Goal: Check status: Check status

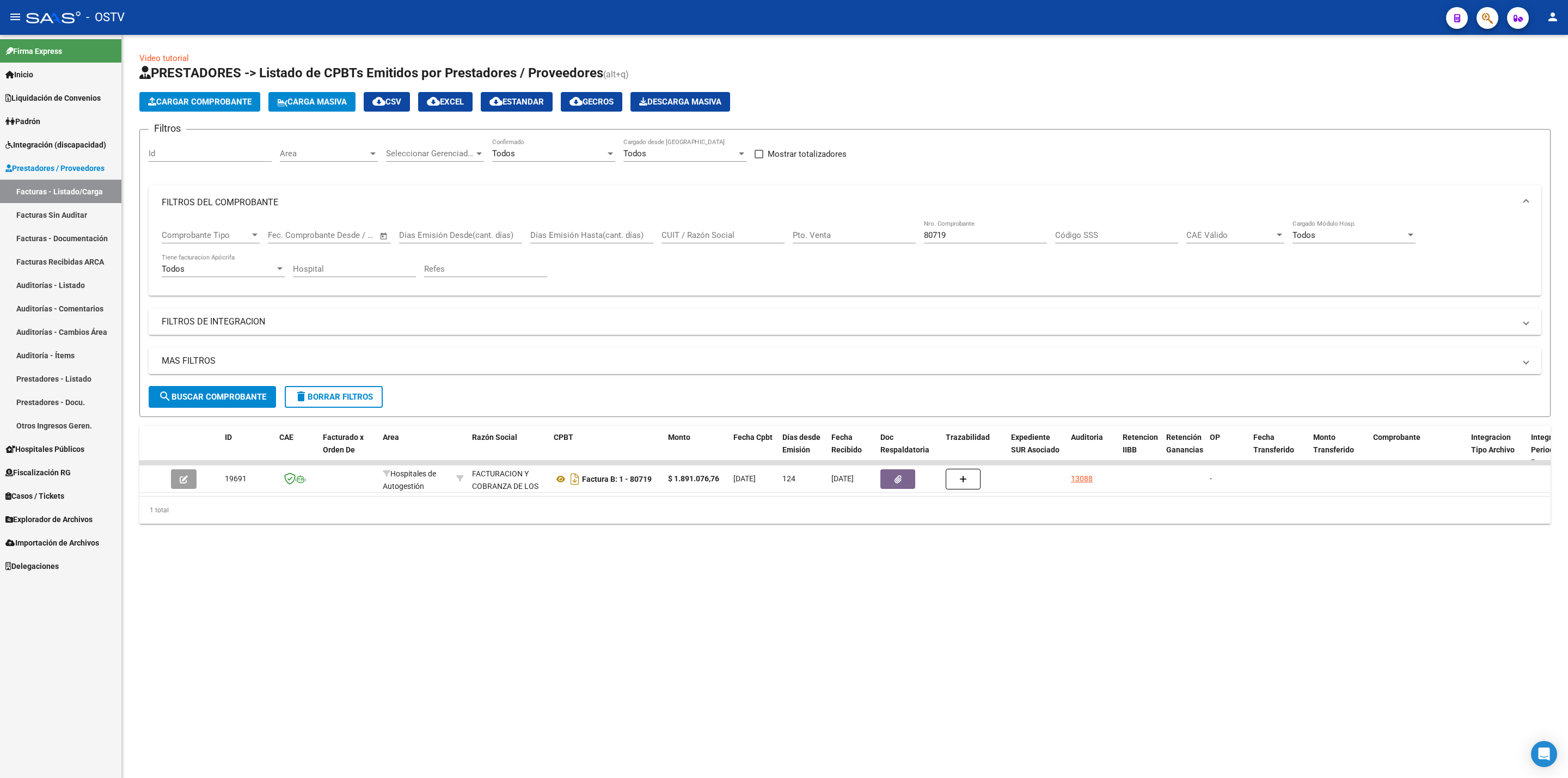
drag, startPoint x: 0, startPoint y: 0, endPoint x: 976, endPoint y: 231, distance: 1003.0
click at [978, 230] on div "80719 Nro. Comprobante" at bounding box center [985, 231] width 123 height 23
drag, startPoint x: 967, startPoint y: 239, endPoint x: 839, endPoint y: 234, distance: 128.1
click at [843, 235] on div "Comprobante Tipo Comprobante Tipo Fecha inicio – Fecha fin Fec. Comprobante Des…" at bounding box center [845, 253] width 1367 height 68
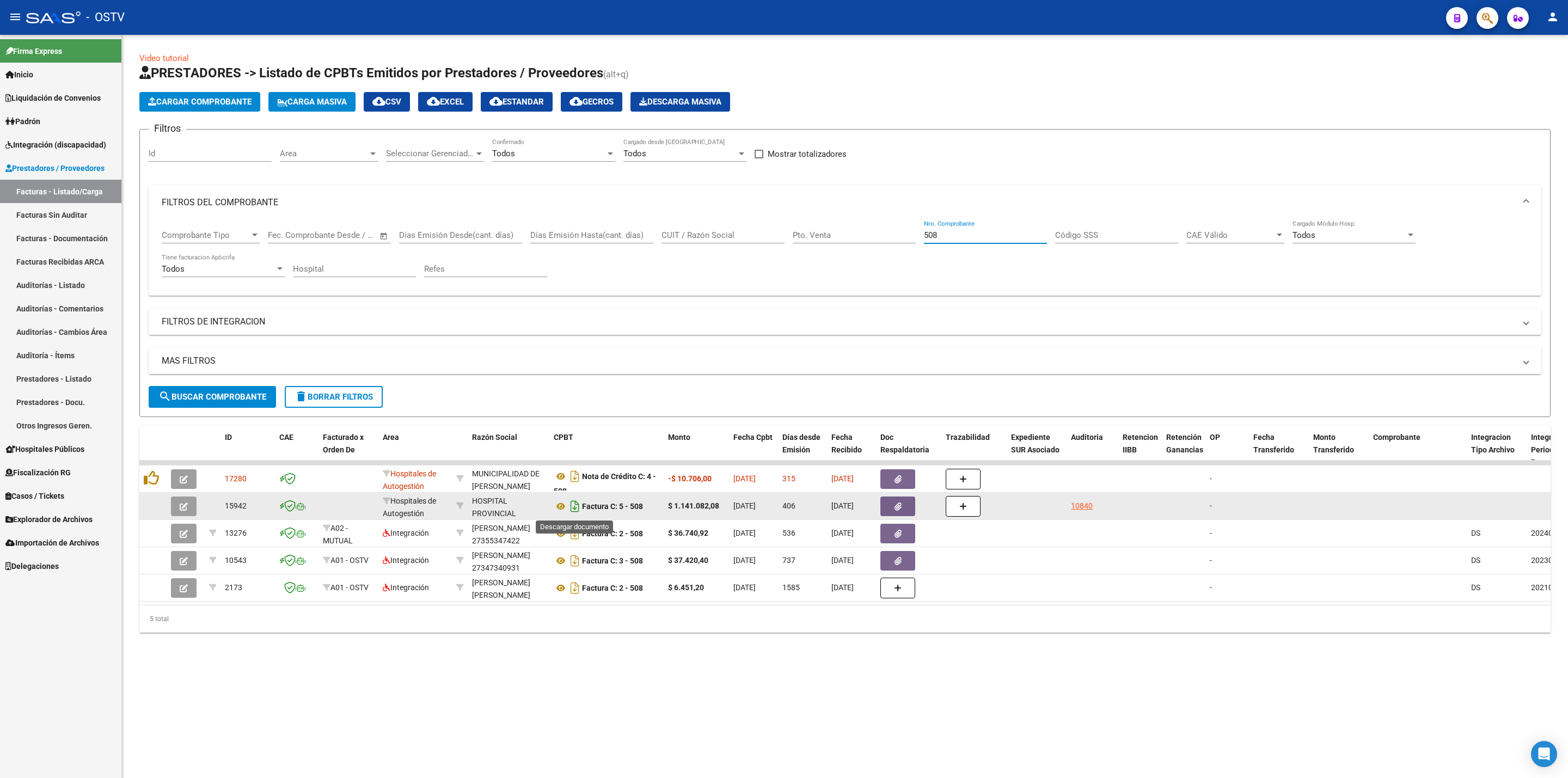
type input "508"
click at [188, 507] on button "button" at bounding box center [184, 506] width 26 height 19
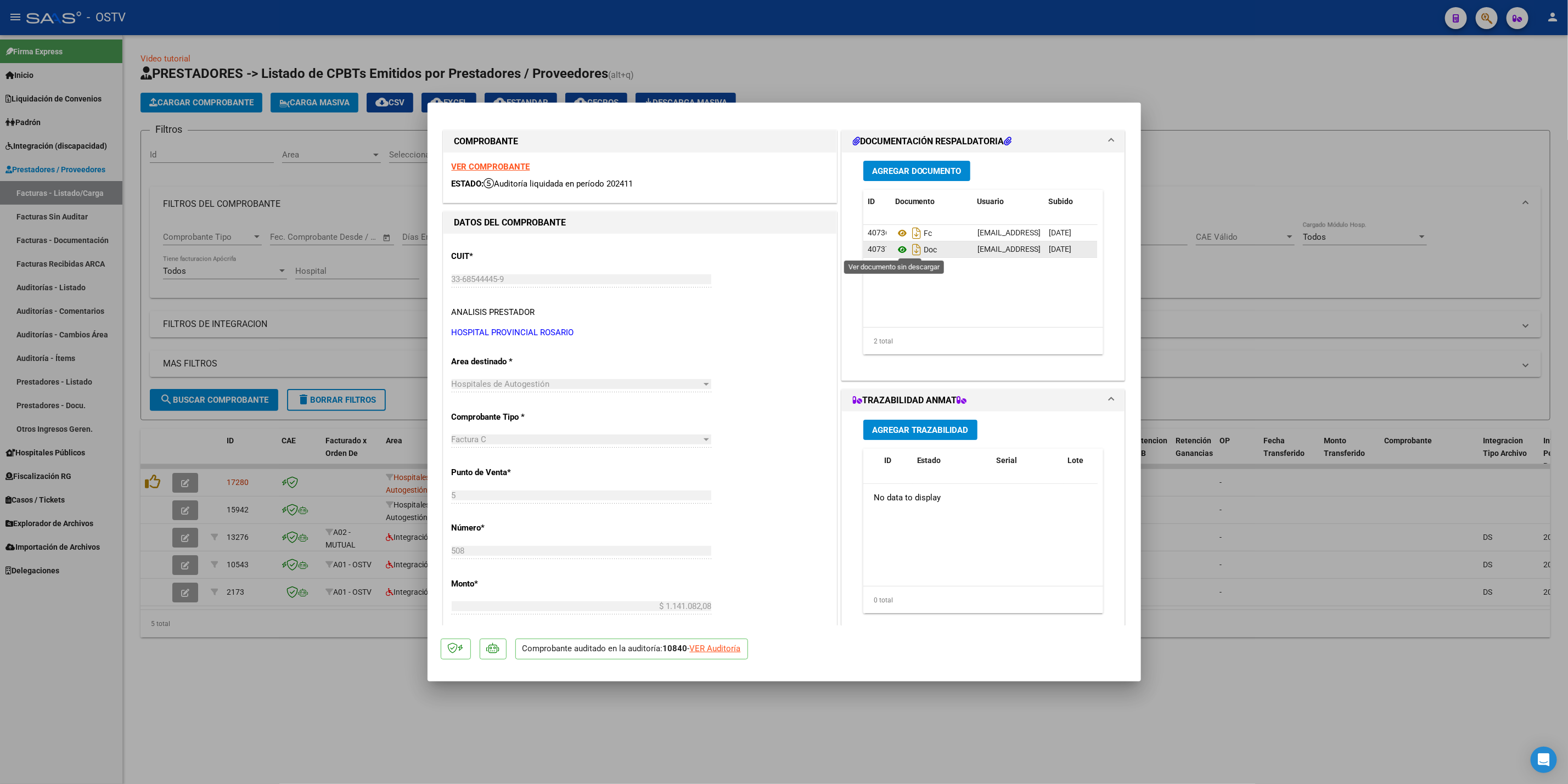
click at [895, 248] on icon at bounding box center [902, 249] width 14 height 13
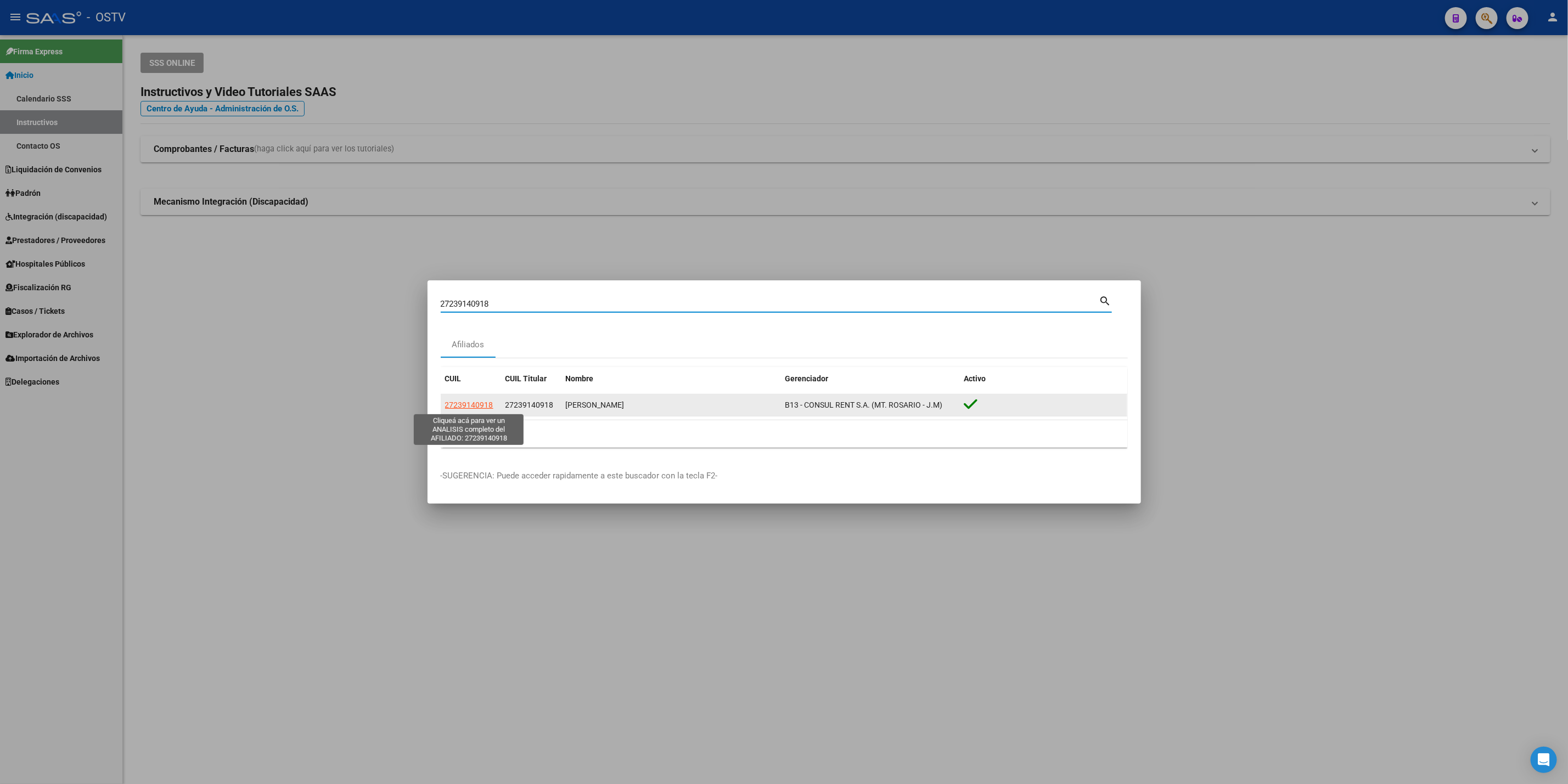
click at [468, 407] on span "27239140918" at bounding box center [469, 405] width 48 height 9
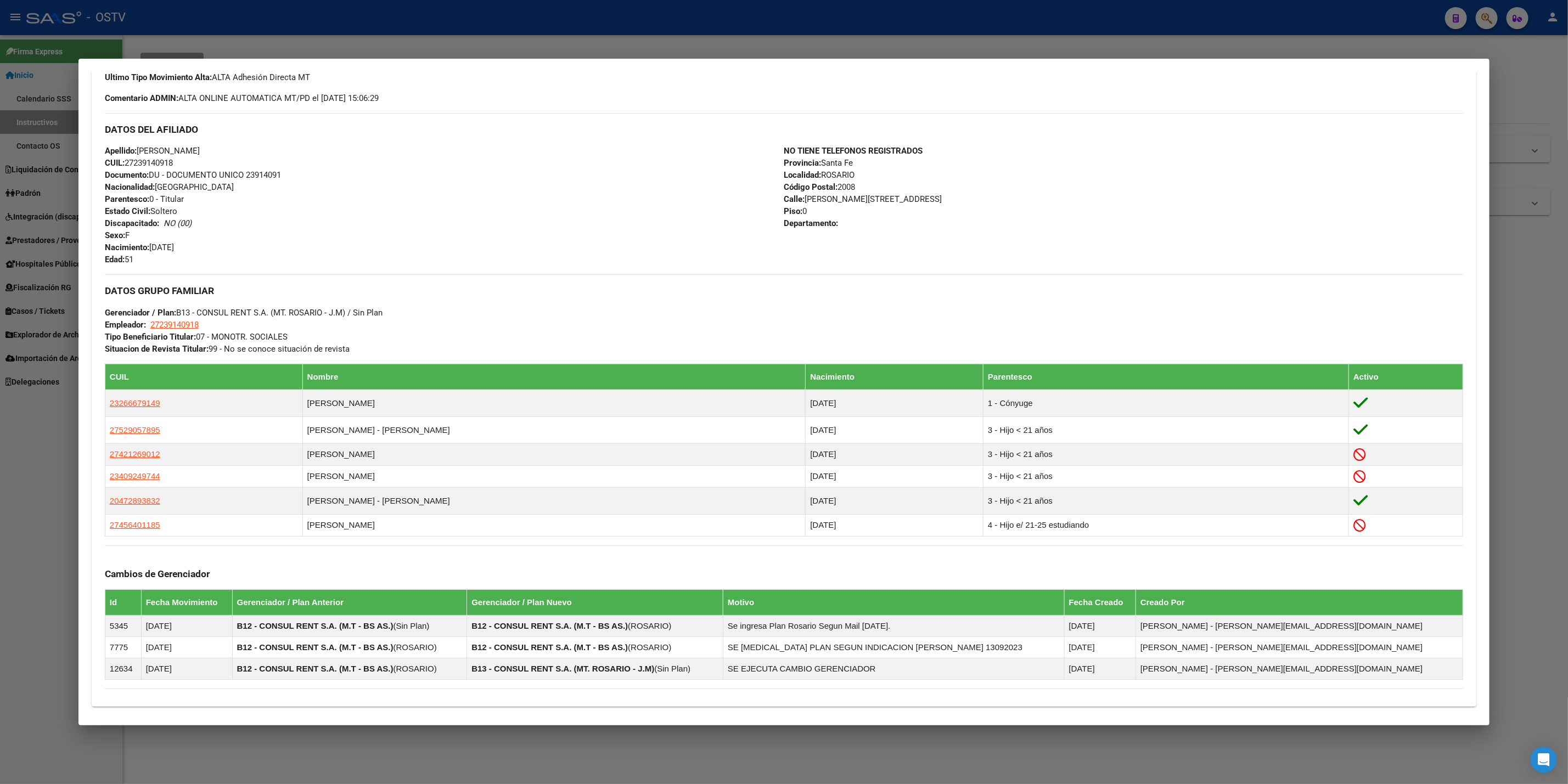
scroll to position [467, 0]
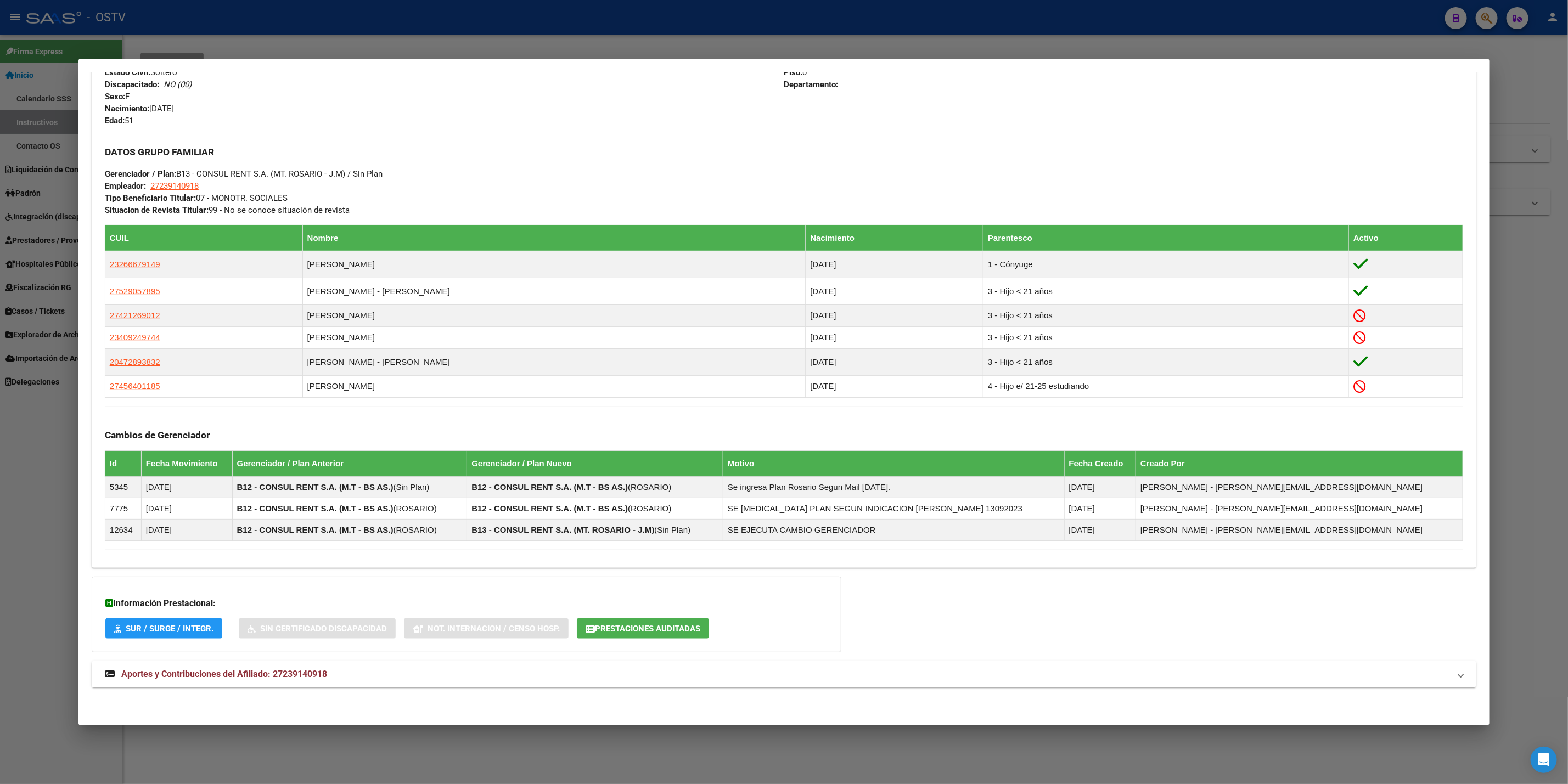
click at [604, 689] on div "DATOS PADRÓN ÁGIL: GAITAN GLADIS ALEJANDRA | ACTIVO | AFILIADO TITULAR Datos Pe…" at bounding box center [784, 174] width 1385 height 1050
click at [600, 687] on mat-expansion-panel-header "Aportes y Contribuciones del Afiliado: 27239140918" at bounding box center [784, 674] width 1385 height 26
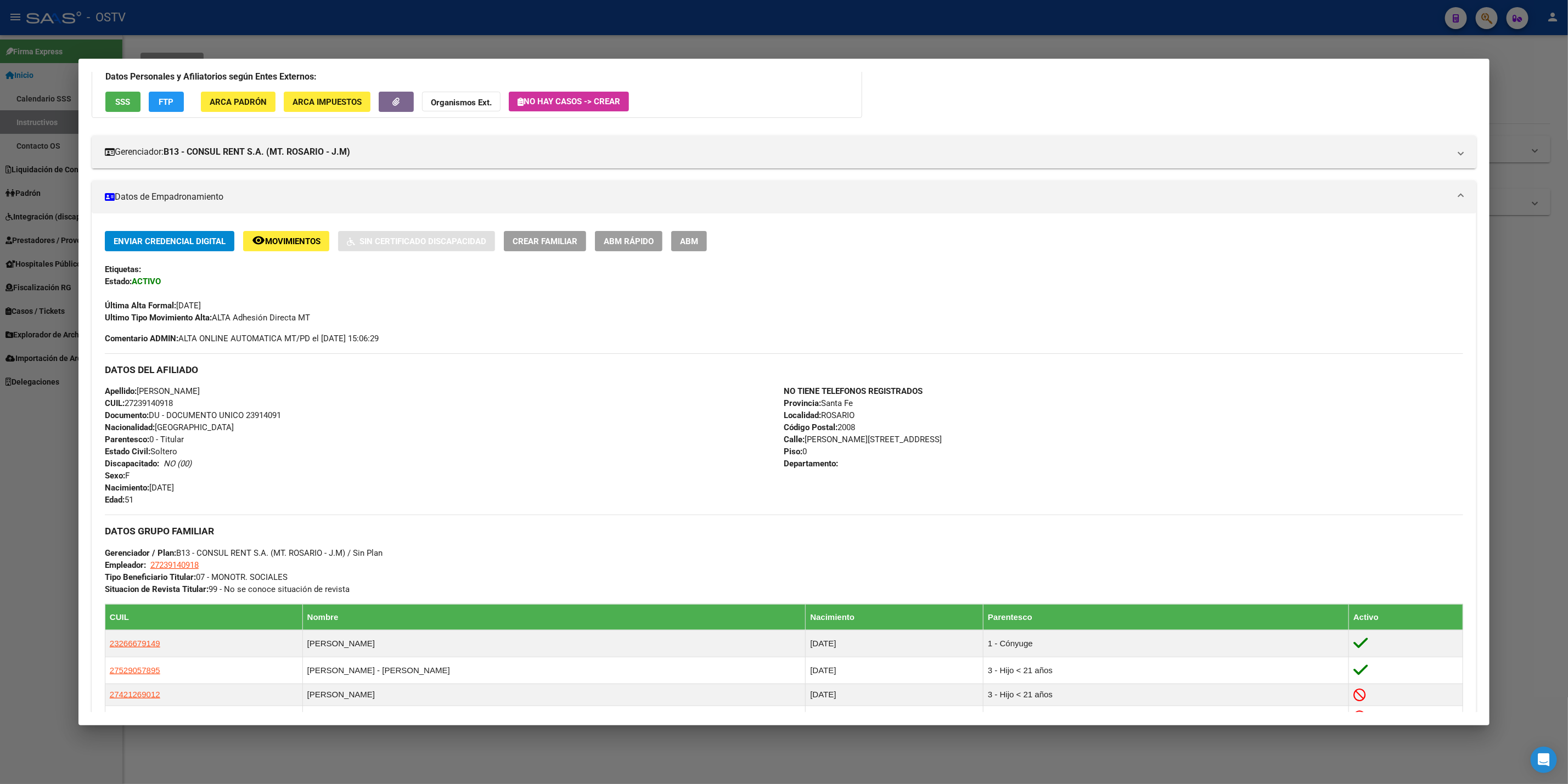
scroll to position [0, 0]
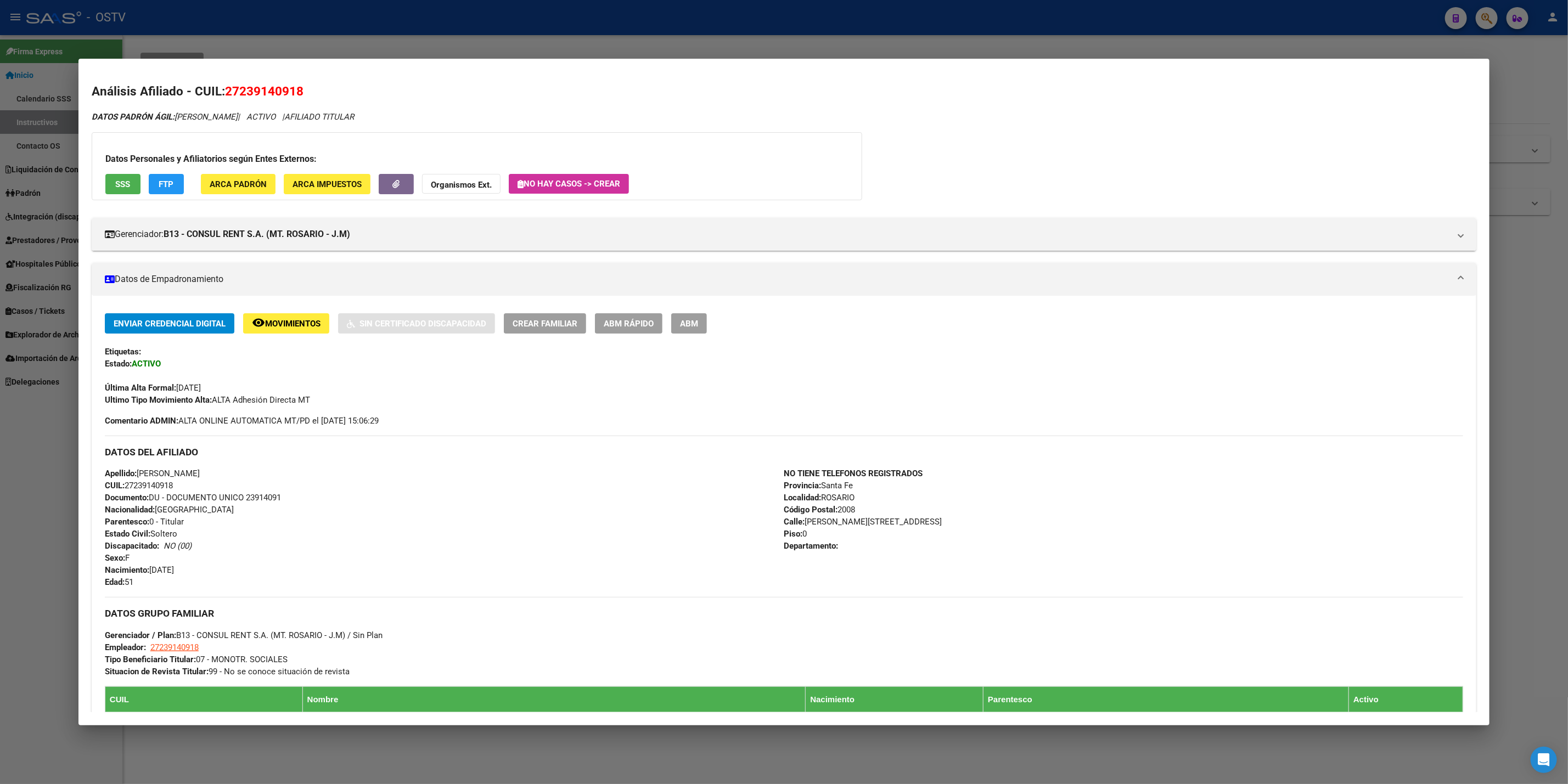
click at [0, 474] on div at bounding box center [784, 392] width 1568 height 784
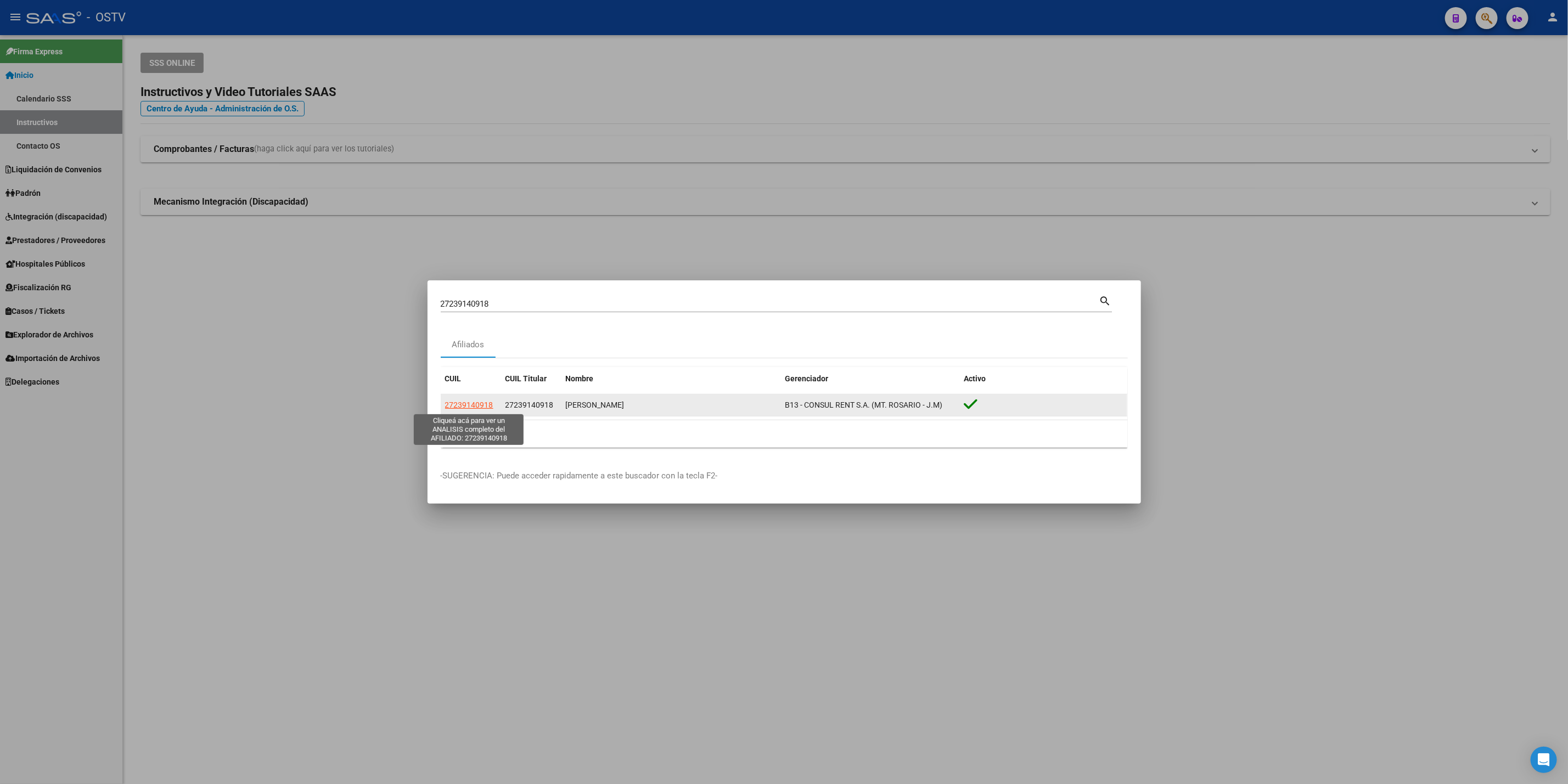
click at [468, 401] on span "27239140918" at bounding box center [469, 405] width 48 height 9
